Goal: Task Accomplishment & Management: Manage account settings

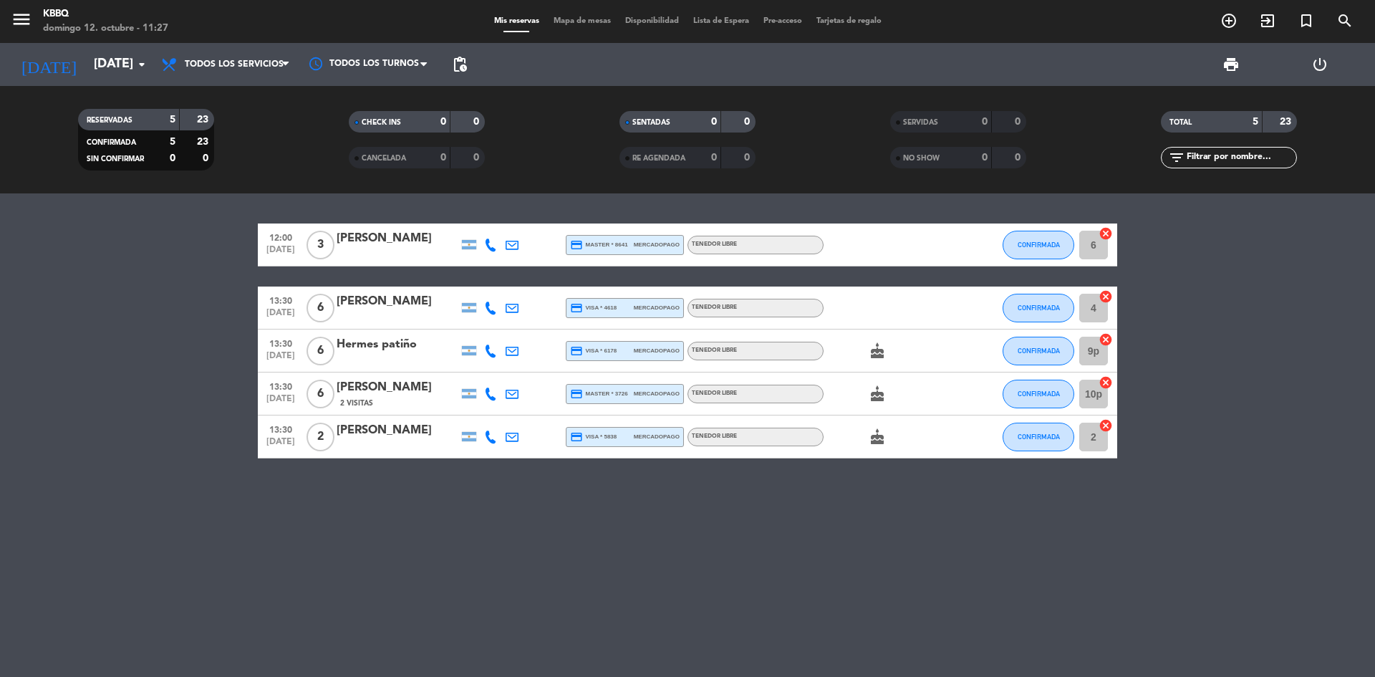
click at [1360, 424] on bookings-row "12:00 [DATE] 3 [PERSON_NAME] credit_card master * 8641 mercadopago Tenedor Libr…" at bounding box center [687, 341] width 1375 height 235
drag, startPoint x: 1372, startPoint y: 151, endPoint x: 884, endPoint y: 106, distance: 490.0
click at [1372, 151] on div "RESERVADAS 5 23 CONFIRMADA 5 23 SIN CONFIRMAR 0 0 CHECK INS 0 0 CANCELADA 0 0 S…" at bounding box center [687, 139] width 1375 height 79
click at [1285, 456] on bookings-row "12:00 [DATE] 3 [PERSON_NAME] credit_card master * 8641 mercadopago Tenedor Libr…" at bounding box center [687, 341] width 1375 height 235
click at [805, 592] on div "12:00 [DATE] 3 [PERSON_NAME] credit_card master * 8641 mercadopago Tenedor Libr…" at bounding box center [687, 435] width 1375 height 484
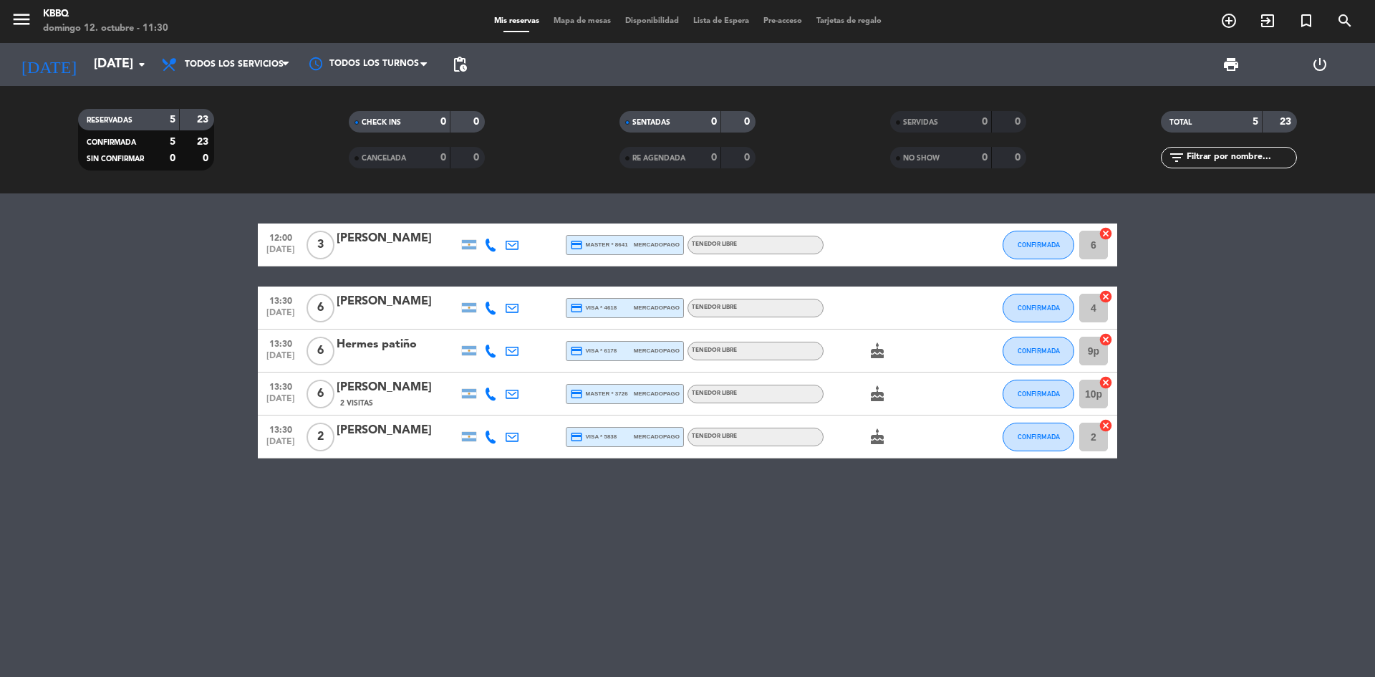
click at [1371, 323] on bookings-row "12:00 [DATE] 3 [PERSON_NAME] credit_card master * 8641 mercadopago Tenedor Libr…" at bounding box center [687, 341] width 1375 height 235
click at [805, 593] on div "12:00 [DATE] 3 [PERSON_NAME] credit_card master * 8641 mercadopago Tenedor Libr…" at bounding box center [687, 435] width 1375 height 484
drag, startPoint x: 309, startPoint y: 256, endPoint x: 409, endPoint y: 228, distance: 103.4
click at [409, 228] on div "12:00 [DATE] 3 [PERSON_NAME] credit_card master * 8641 mercadopago Tenedor Libr…" at bounding box center [688, 245] width 860 height 43
click at [0, 663] on div "12:00 [DATE] 3 [PERSON_NAME] credit_card master * 8641 mercadopago Tenedor Libr…" at bounding box center [687, 435] width 1375 height 484
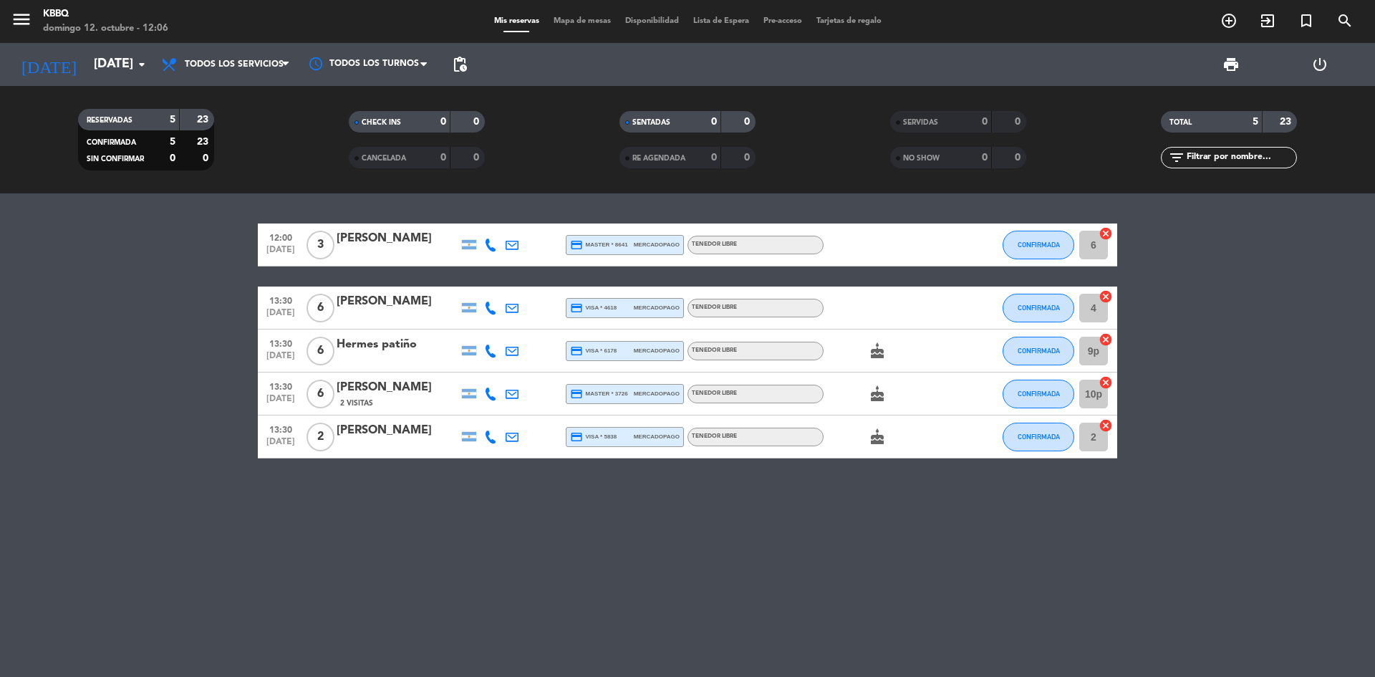
click at [870, 345] on icon "cake" at bounding box center [877, 350] width 17 height 17
click at [877, 396] on icon "cake" at bounding box center [877, 393] width 17 height 17
click at [875, 438] on icon "cake" at bounding box center [877, 436] width 17 height 17
click at [0, 215] on div "12:00 [DATE] 3 [PERSON_NAME] credit_card master * 8641 mercadopago Tenedor Libr…" at bounding box center [687, 435] width 1375 height 484
click at [1040, 254] on button "CONFIRMADA" at bounding box center [1039, 245] width 72 height 29
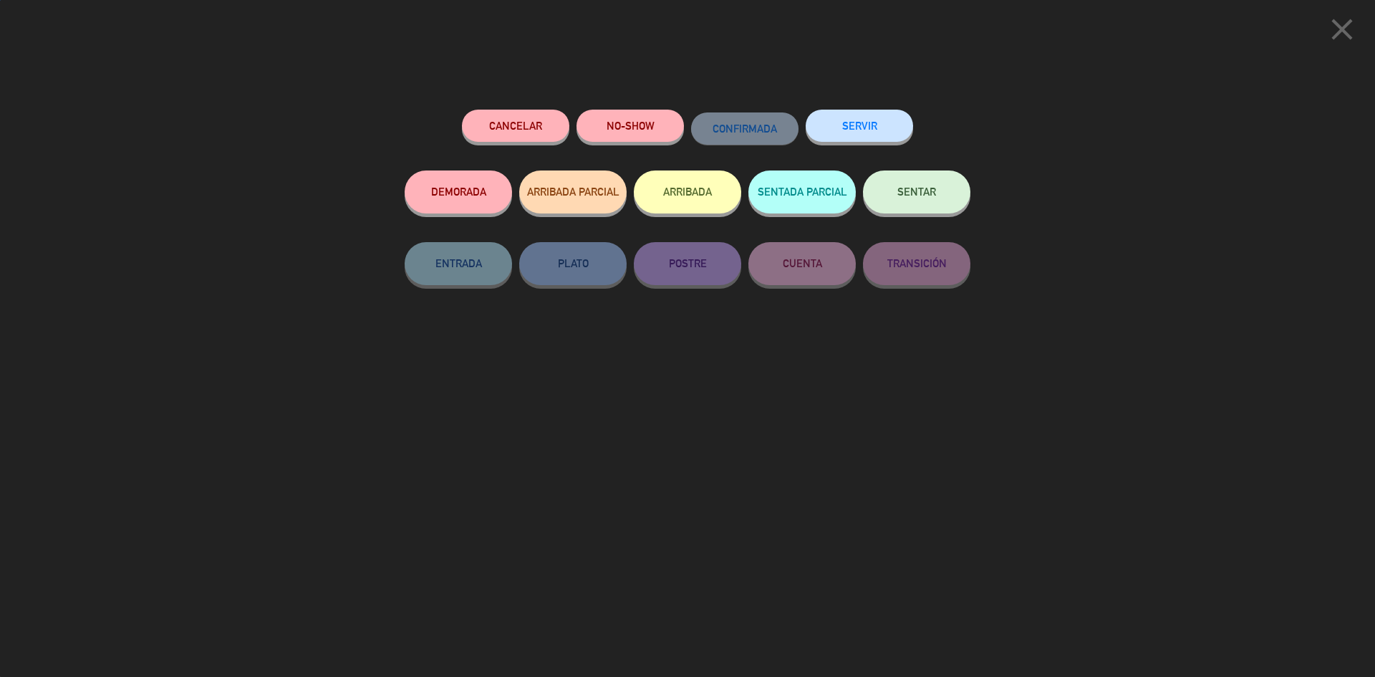
click at [858, 114] on button "SERVIR" at bounding box center [859, 126] width 107 height 32
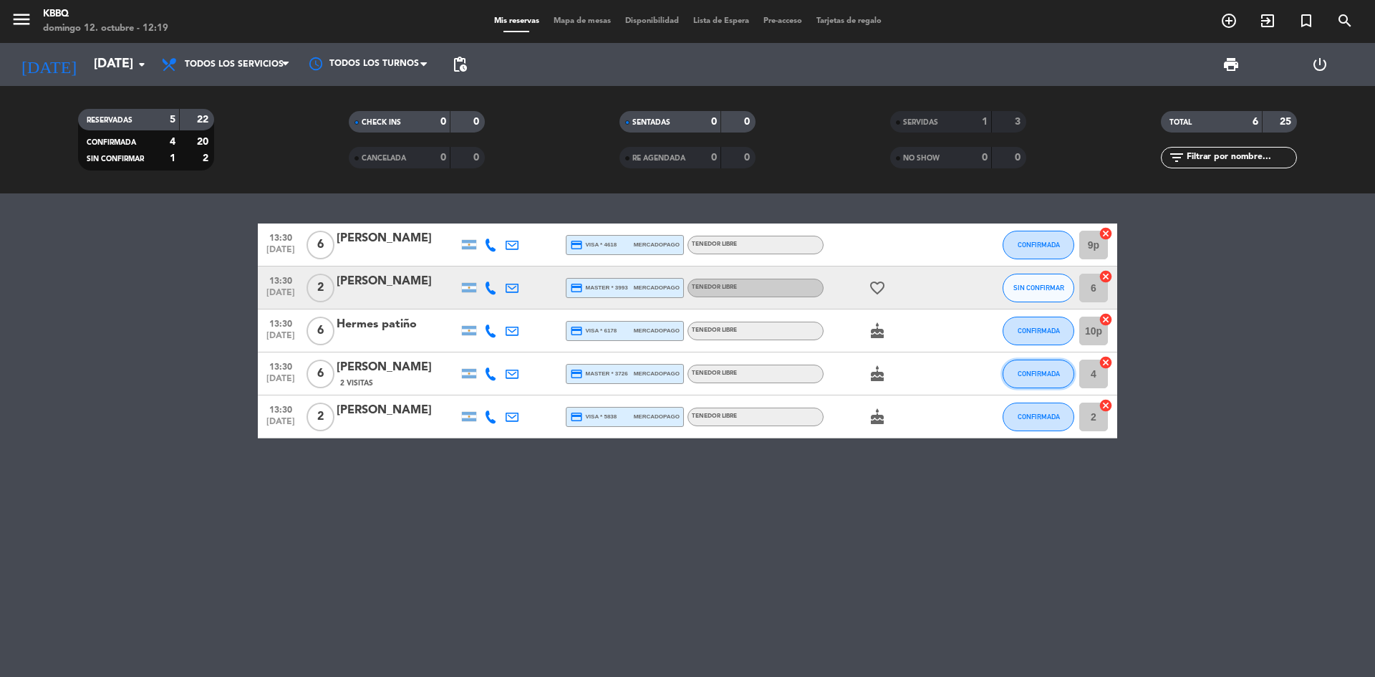
click at [1025, 374] on span "CONFIRMADA" at bounding box center [1039, 374] width 42 height 8
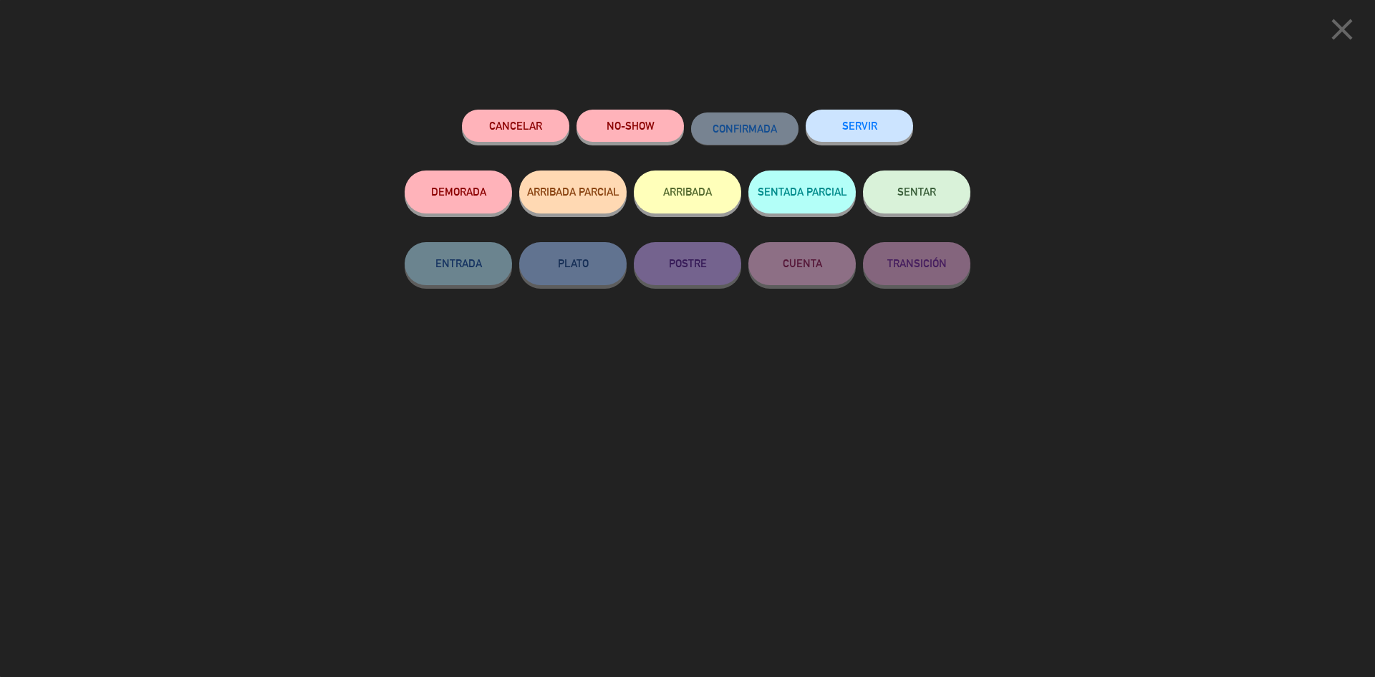
click at [863, 133] on button "SERVIR" at bounding box center [859, 126] width 107 height 32
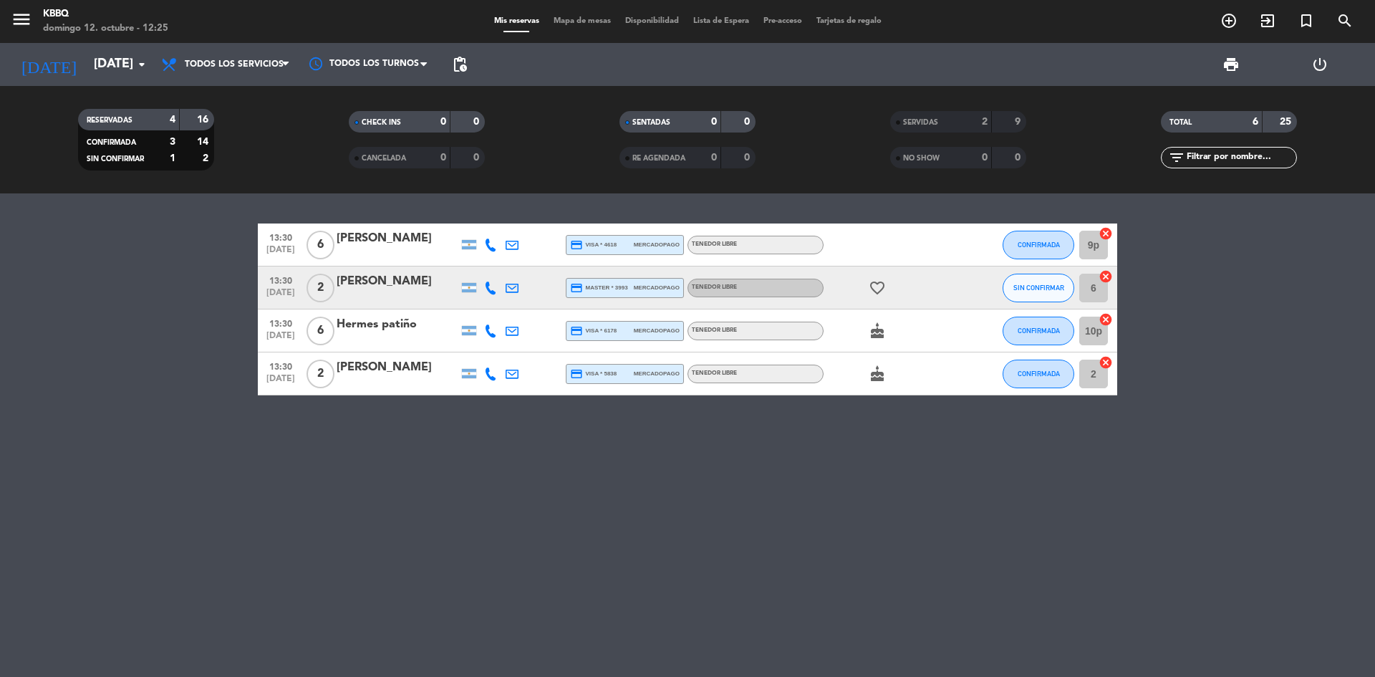
click at [173, 281] on bookings-row "13:30 [DATE] 6 [PERSON_NAME] credit_card visa * 4618 mercadopago Tenedor Libre …" at bounding box center [687, 310] width 1375 height 172
click at [1027, 287] on span "SIN CONFIRMAR" at bounding box center [1039, 288] width 51 height 8
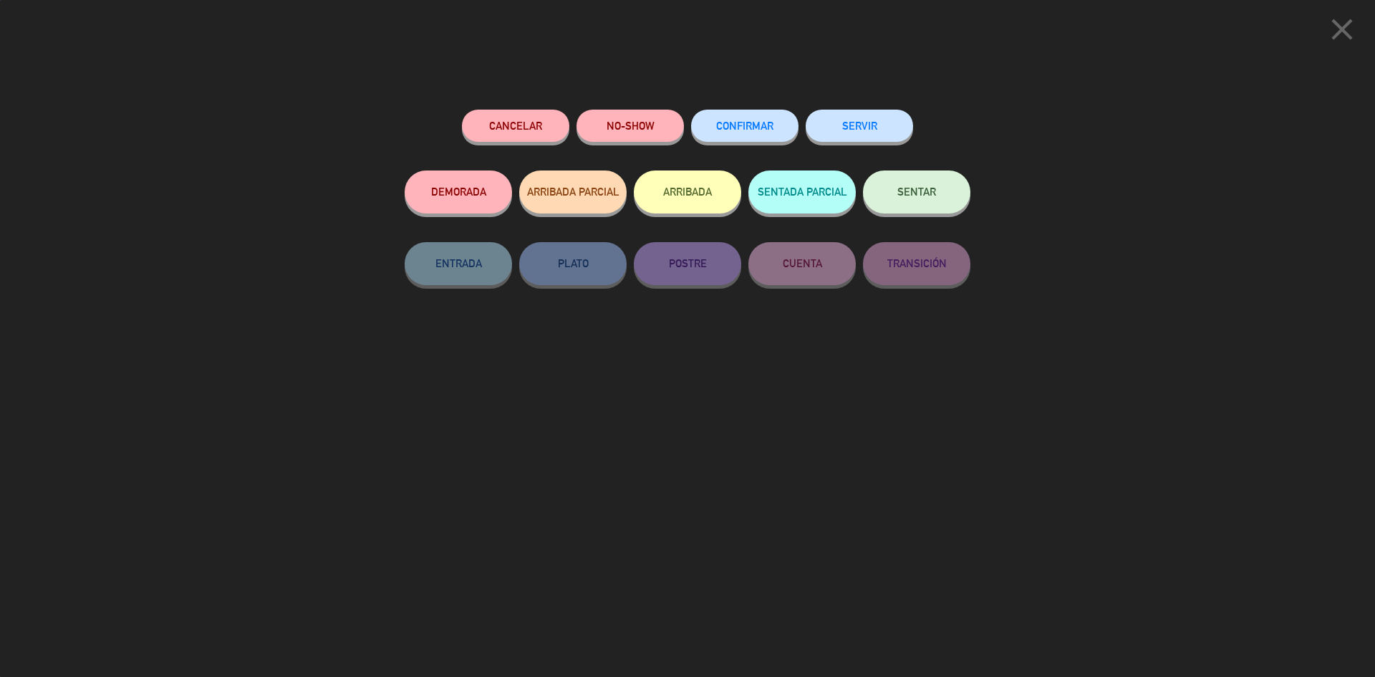
click at [842, 124] on button "SERVIR" at bounding box center [859, 126] width 107 height 32
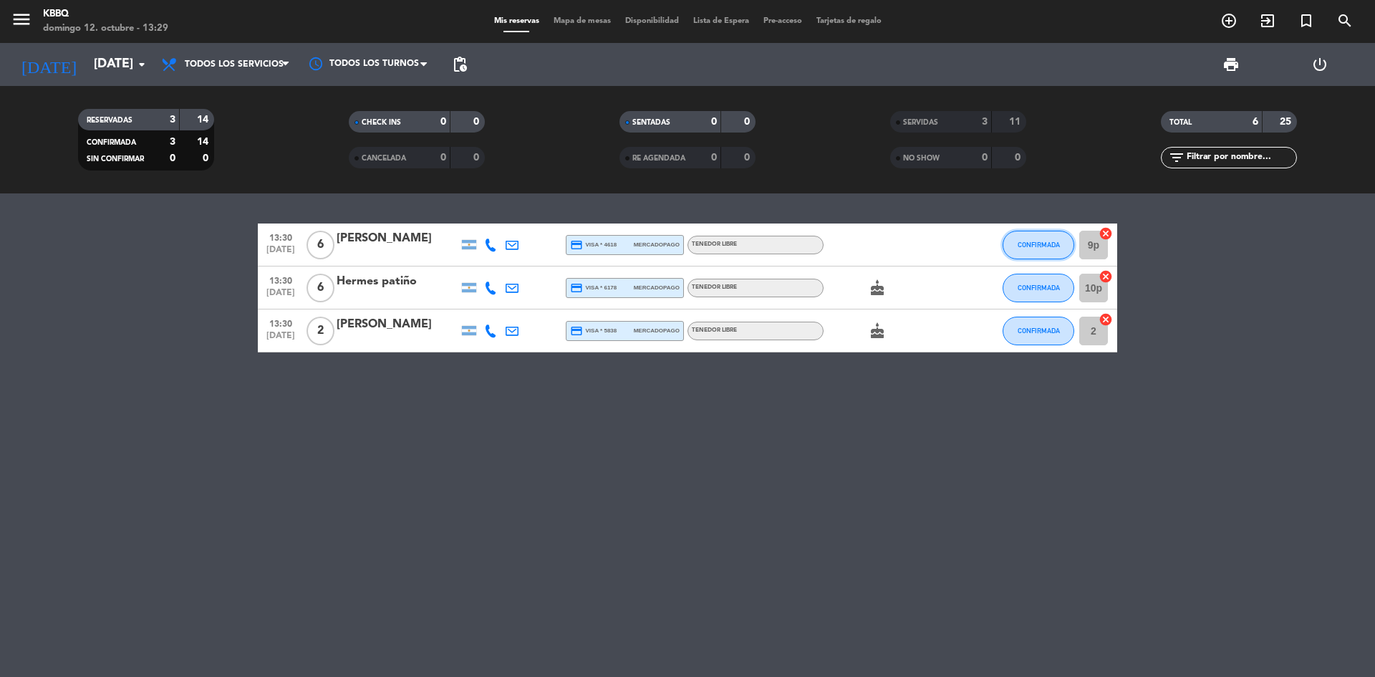
click at [1051, 241] on span "CONFIRMADA" at bounding box center [1039, 245] width 42 height 8
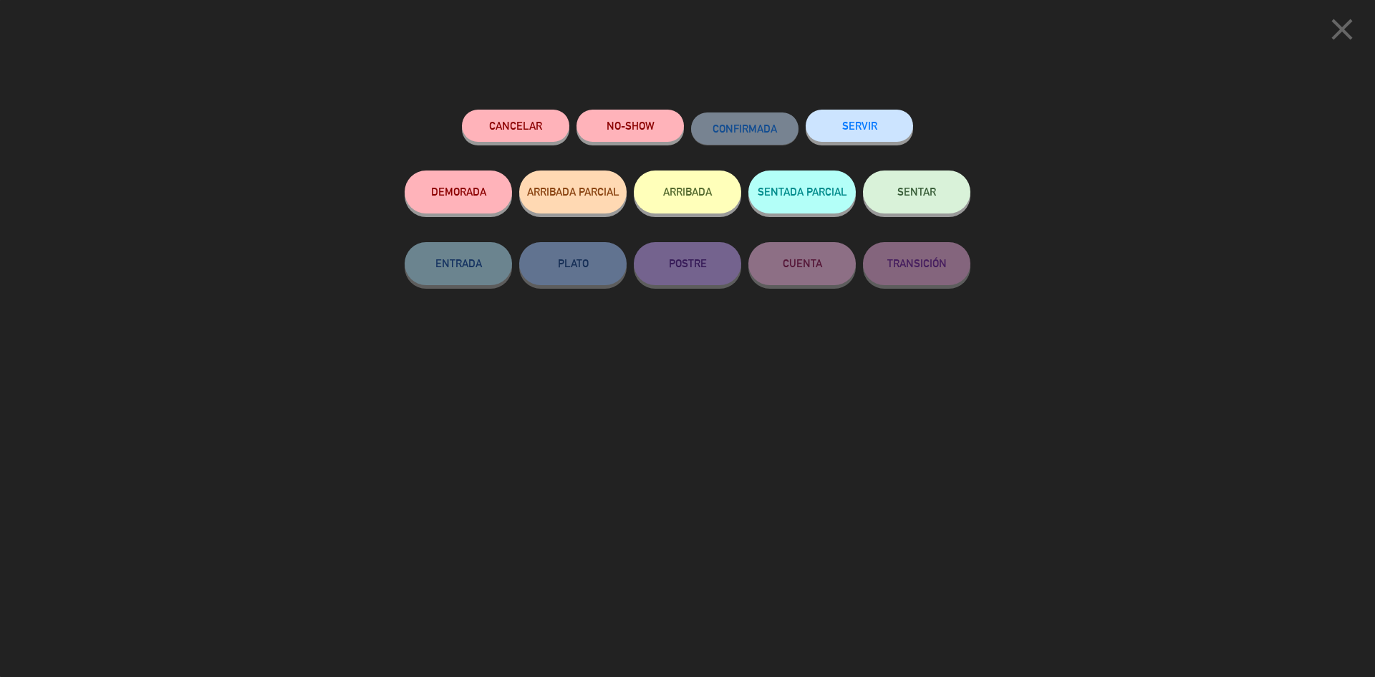
click at [820, 139] on button "SERVIR" at bounding box center [859, 126] width 107 height 32
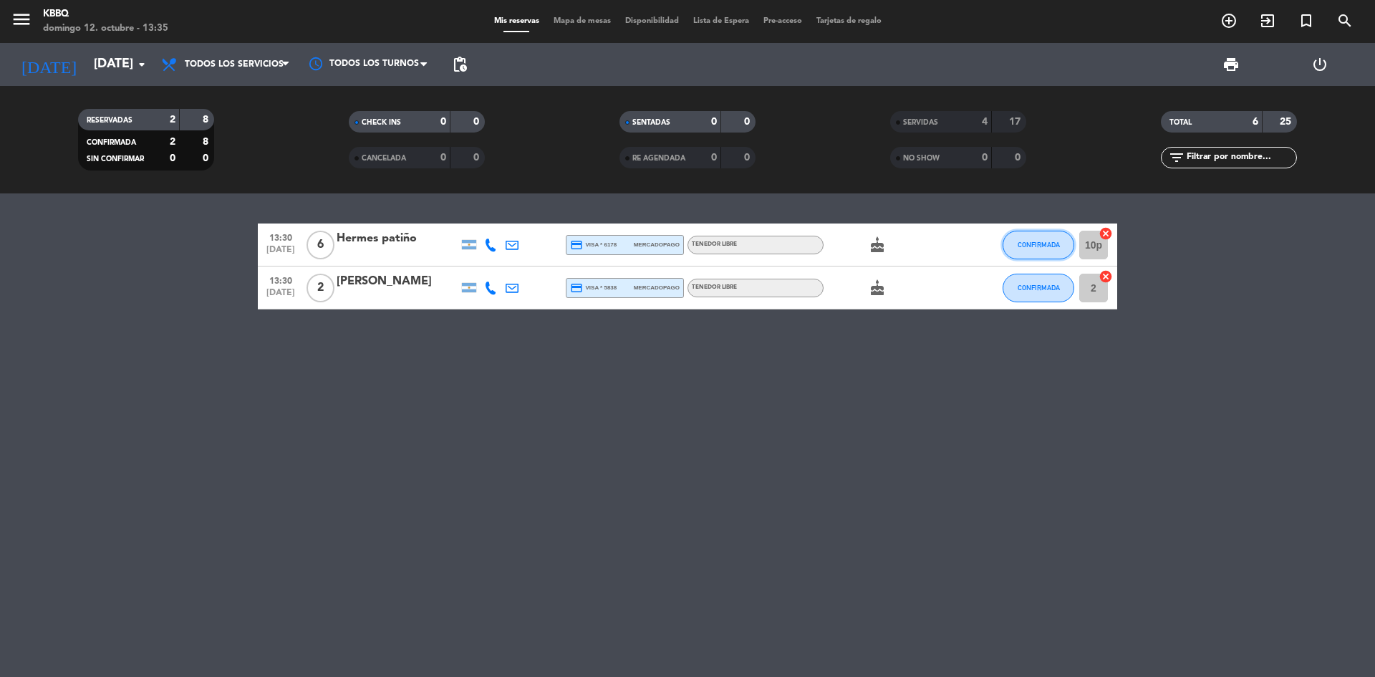
click at [1009, 244] on button "CONFIRMADA" at bounding box center [1039, 245] width 72 height 29
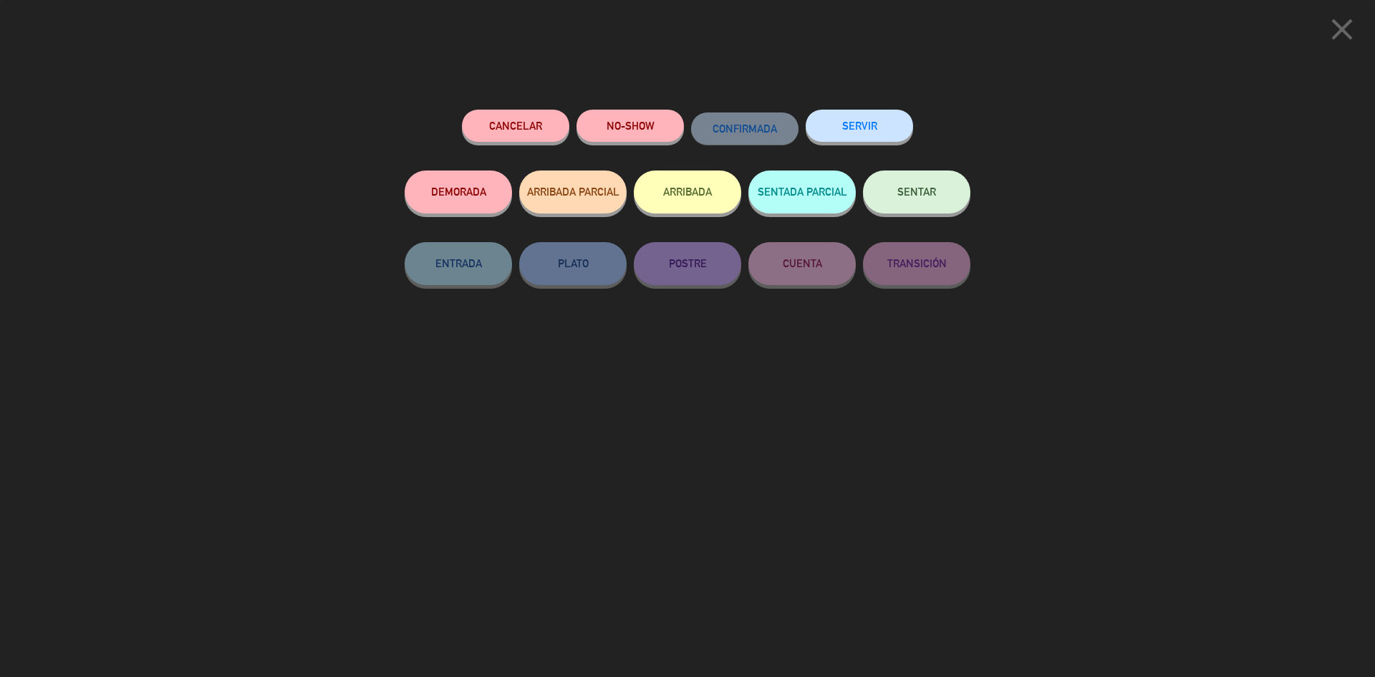
click at [667, 203] on button "ARRIBADA" at bounding box center [687, 192] width 107 height 43
